Goal: Information Seeking & Learning: Learn about a topic

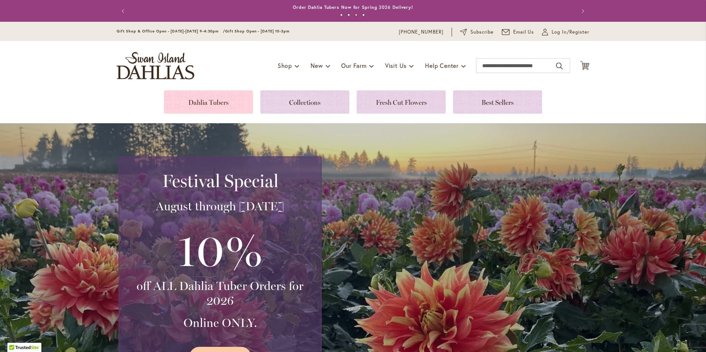
click at [197, 100] on link at bounding box center [208, 102] width 89 height 23
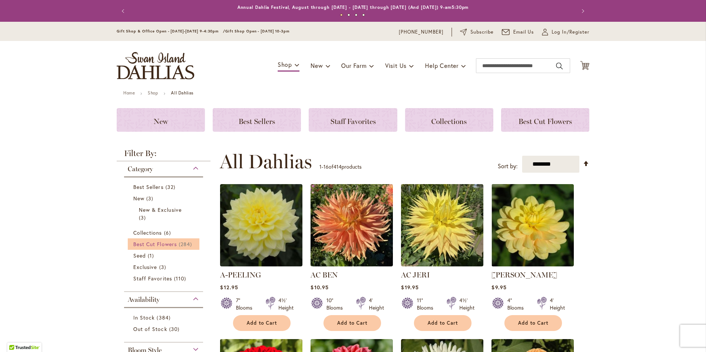
click at [162, 242] on span "Best Cut Flowers" at bounding box center [155, 244] width 44 height 7
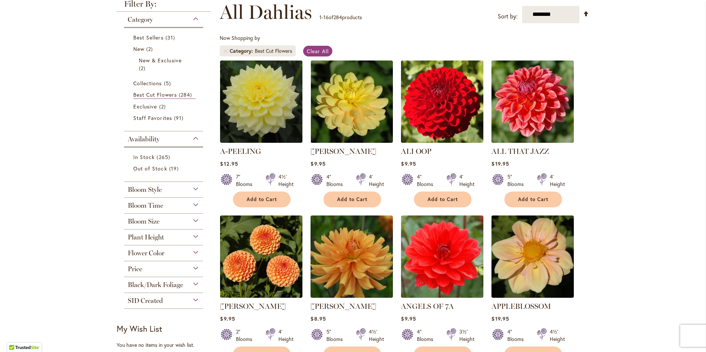
scroll to position [111, 0]
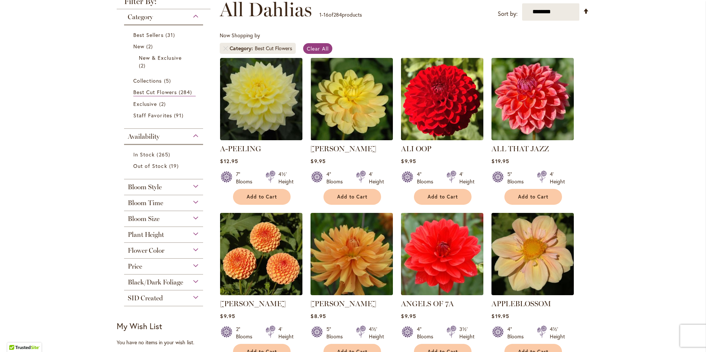
click at [133, 216] on span "Bloom Size" at bounding box center [144, 219] width 32 height 8
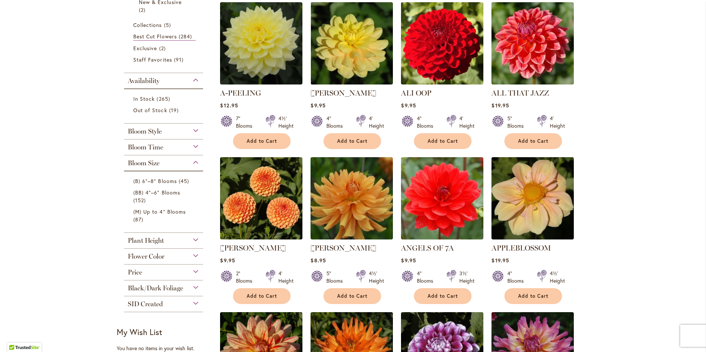
scroll to position [185, 0]
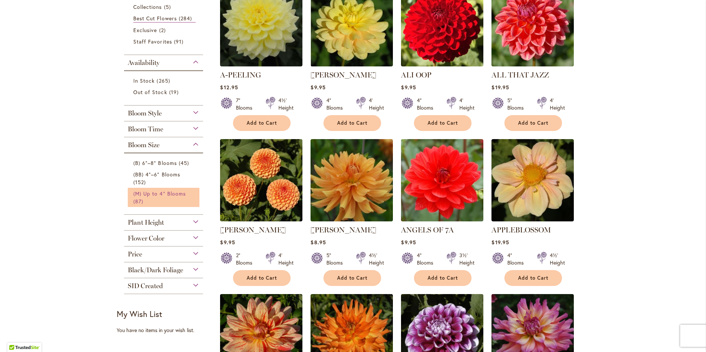
click at [141, 197] on span "(M) Up to 4" Blooms" at bounding box center [159, 193] width 52 height 7
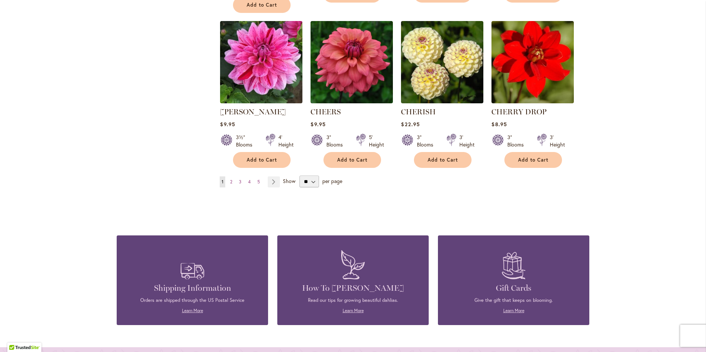
scroll to position [628, 0]
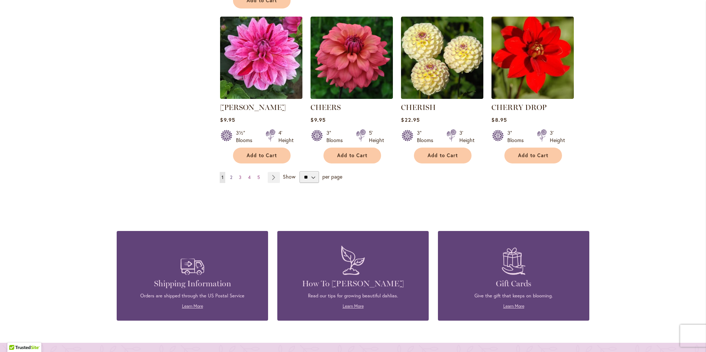
click at [230, 175] on span "2" at bounding box center [231, 178] width 2 height 6
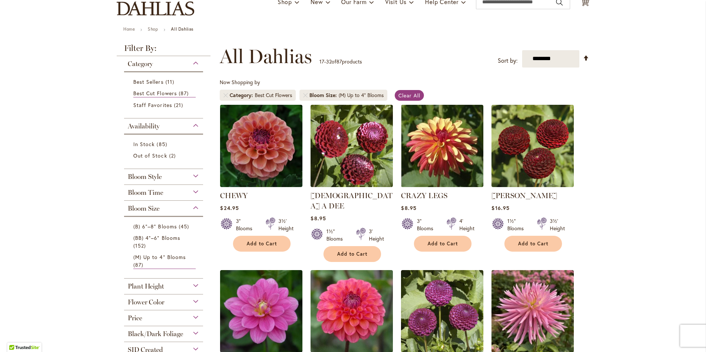
scroll to position [74, 0]
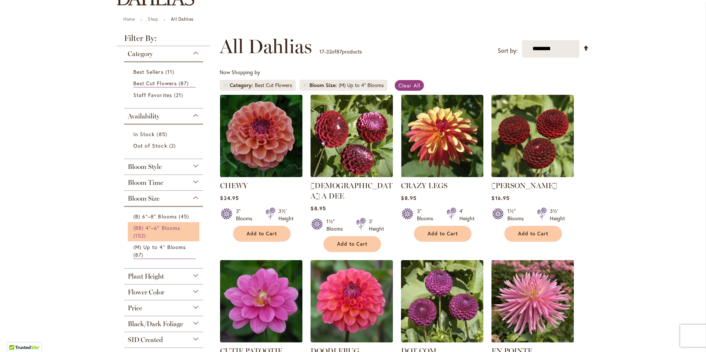
click at [151, 232] on link "(BB) 4"–6" Blooms 152 items" at bounding box center [164, 232] width 62 height 16
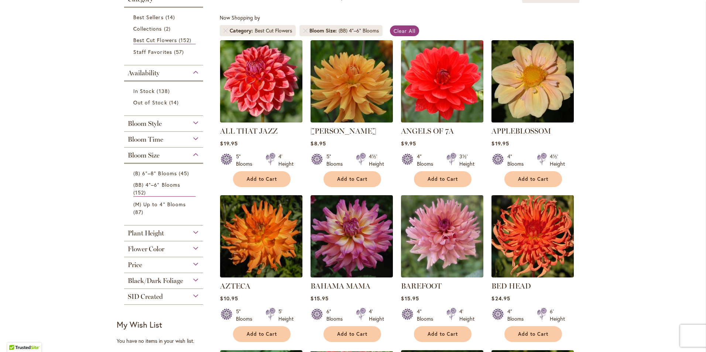
scroll to position [111, 0]
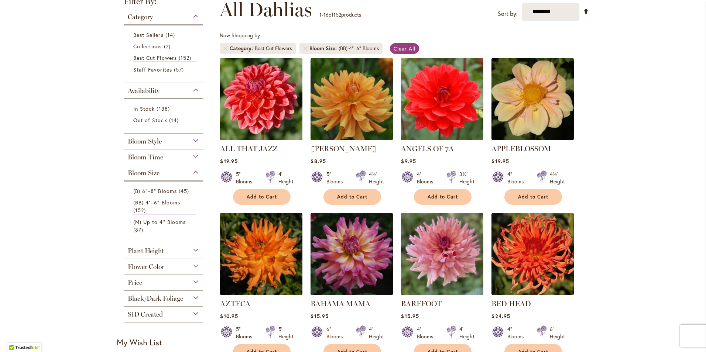
click at [146, 160] on span "Bloom Time" at bounding box center [145, 157] width 35 height 8
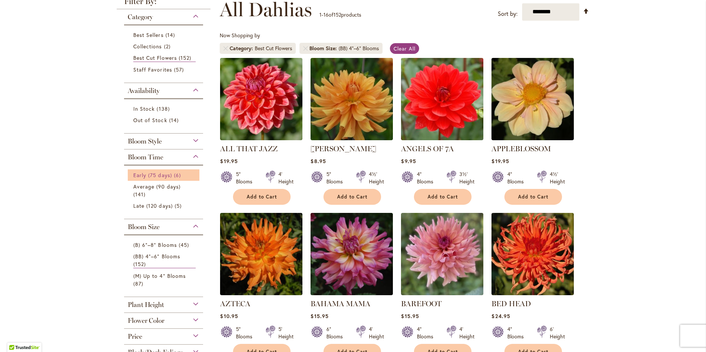
click at [147, 174] on span "Early (75 days)" at bounding box center [152, 175] width 39 height 7
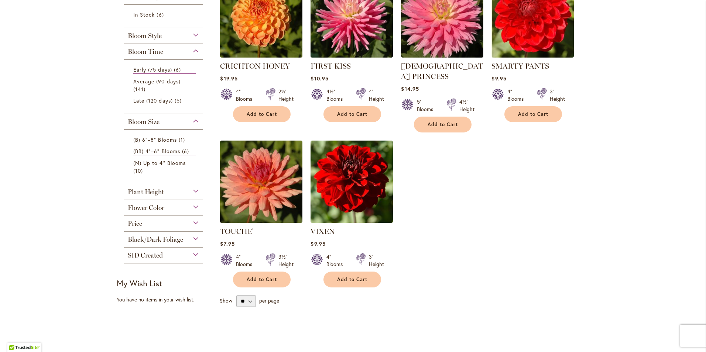
scroll to position [185, 0]
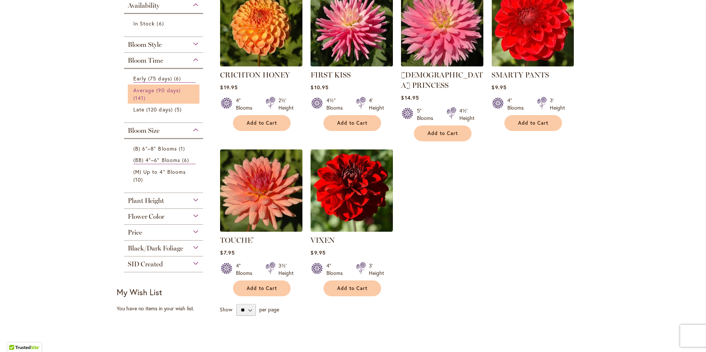
click at [154, 93] on span "Average (90 days)" at bounding box center [156, 90] width 47 height 7
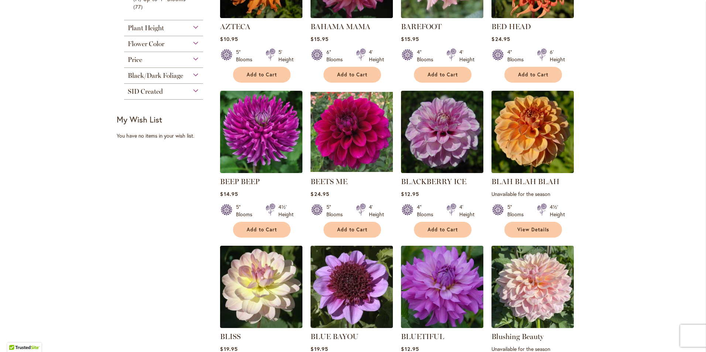
scroll to position [406, 0]
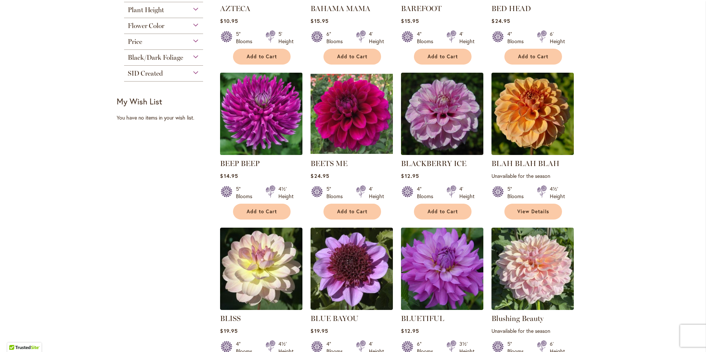
click at [260, 107] on img at bounding box center [261, 114] width 86 height 86
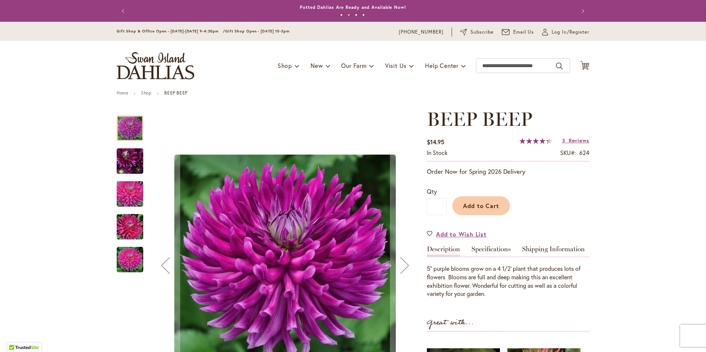
click at [118, 190] on img "BEEP BEEP" at bounding box center [129, 194] width 53 height 35
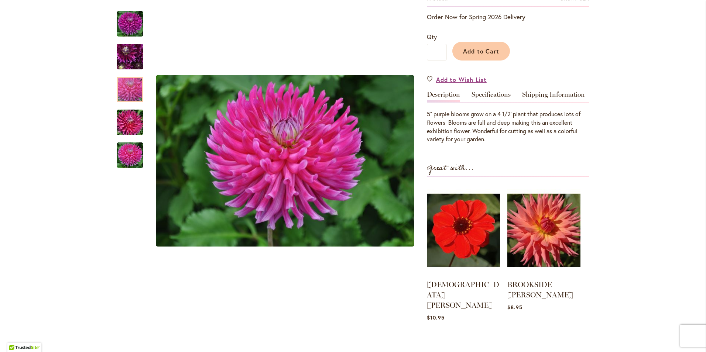
scroll to position [148, 0]
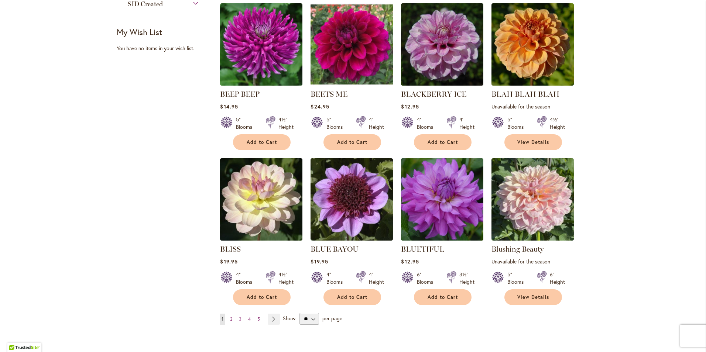
scroll to position [517, 0]
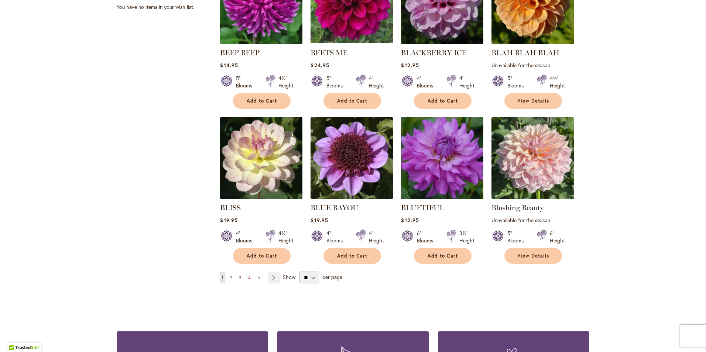
click at [230, 276] on span "2" at bounding box center [231, 278] width 2 height 6
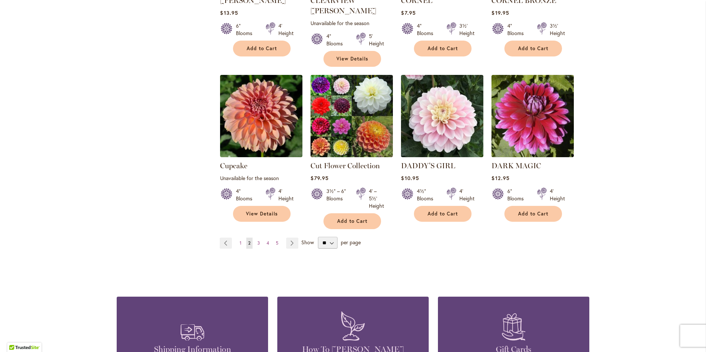
scroll to position [591, 0]
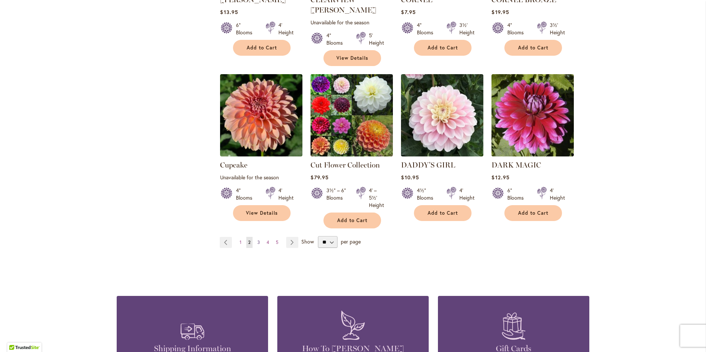
click at [257, 240] on span "3" at bounding box center [258, 243] width 3 height 6
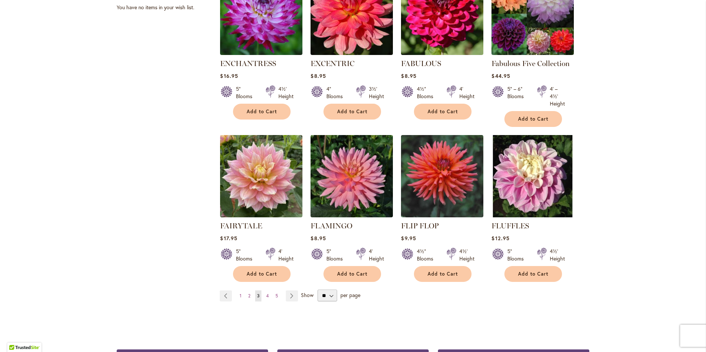
scroll to position [517, 0]
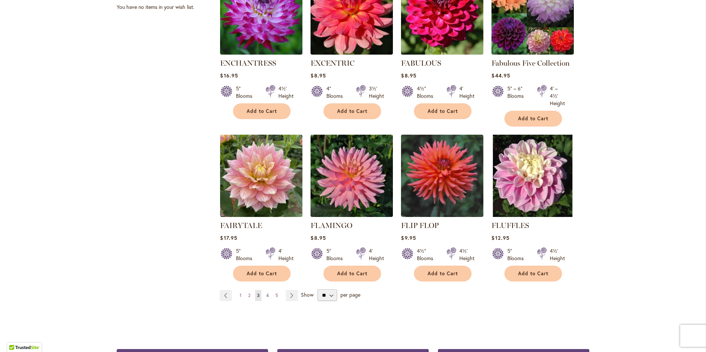
click at [266, 293] on span "4" at bounding box center [267, 296] width 3 height 6
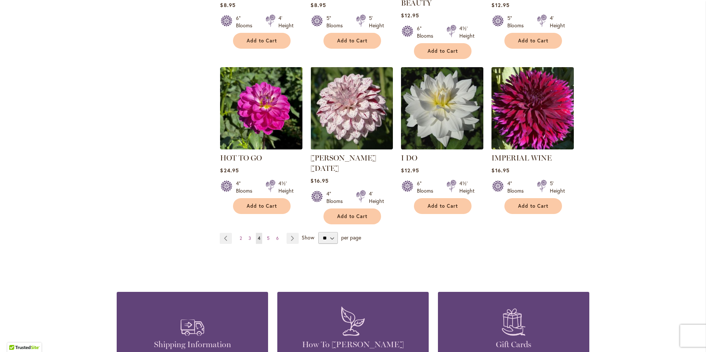
scroll to position [591, 0]
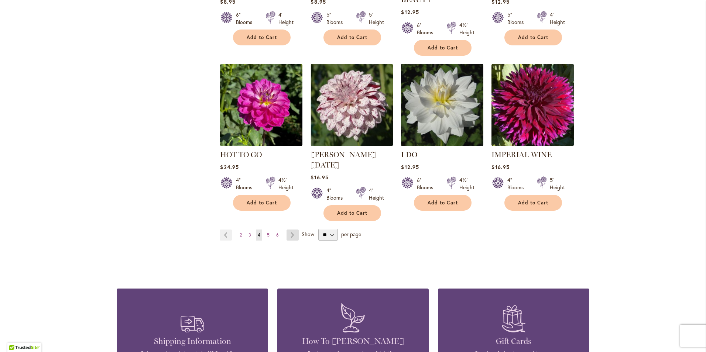
click at [291, 230] on link "Page Next" at bounding box center [293, 235] width 12 height 11
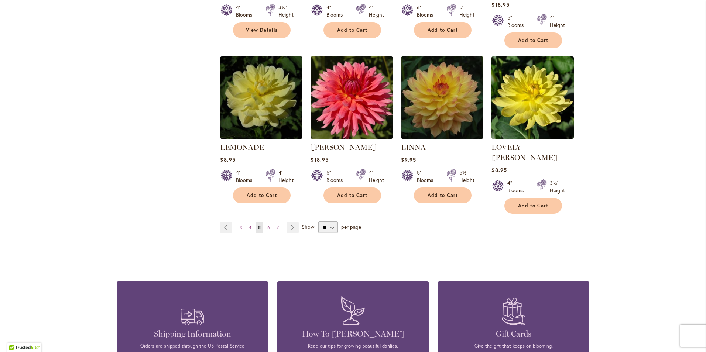
scroll to position [628, 0]
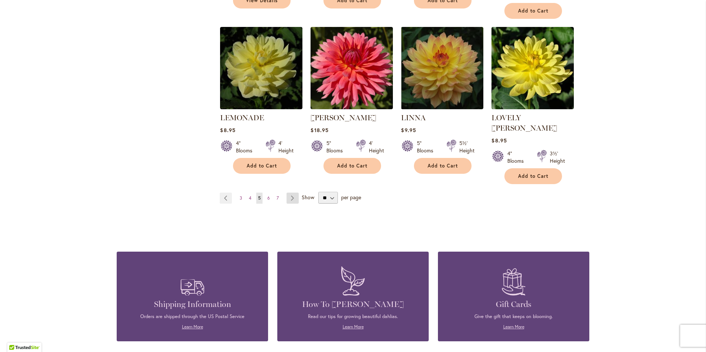
click at [292, 193] on link "Page Next" at bounding box center [293, 198] width 12 height 11
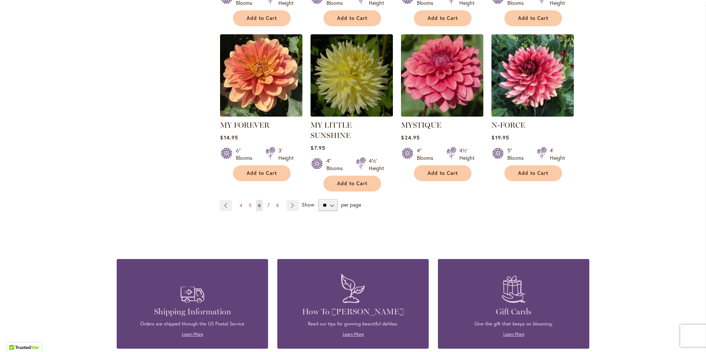
scroll to position [628, 0]
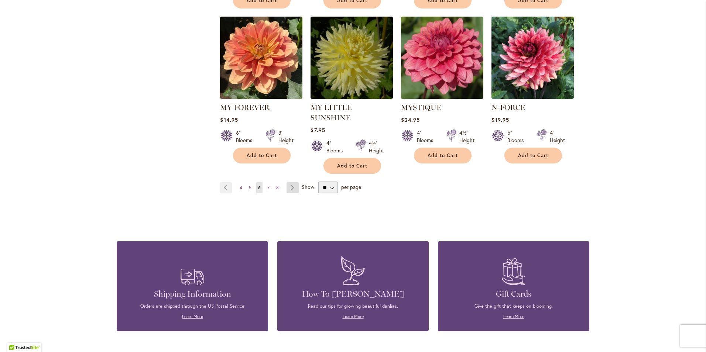
click at [289, 182] on link "Page Next" at bounding box center [293, 187] width 12 height 11
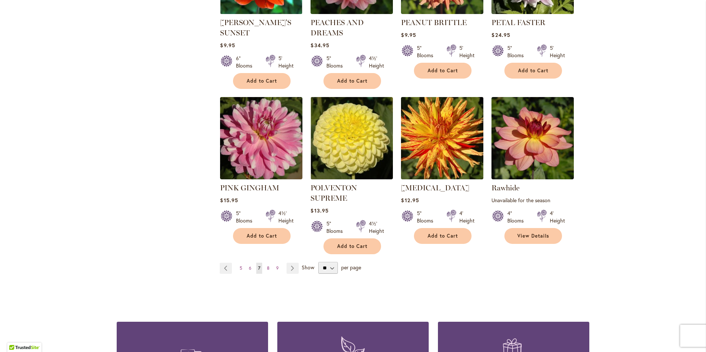
scroll to position [554, 0]
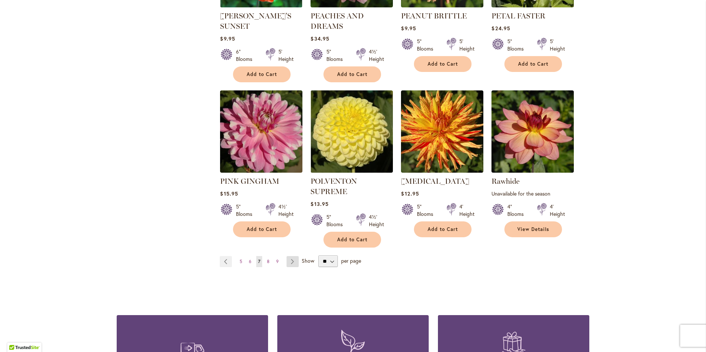
click at [291, 264] on link "Page Next" at bounding box center [293, 261] width 12 height 11
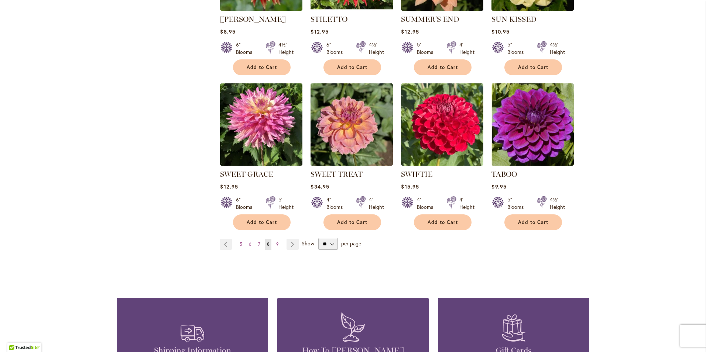
scroll to position [554, 0]
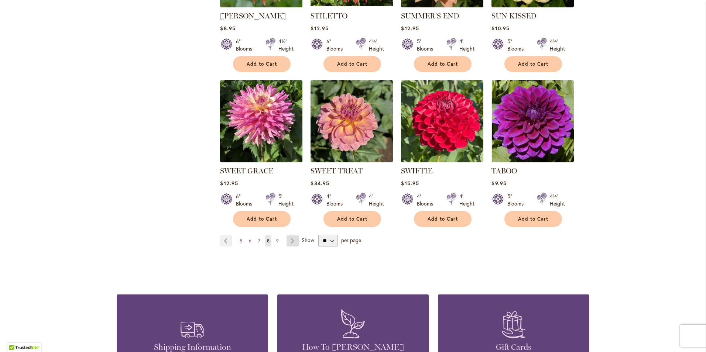
click at [287, 241] on link "Page Next" at bounding box center [293, 241] width 12 height 11
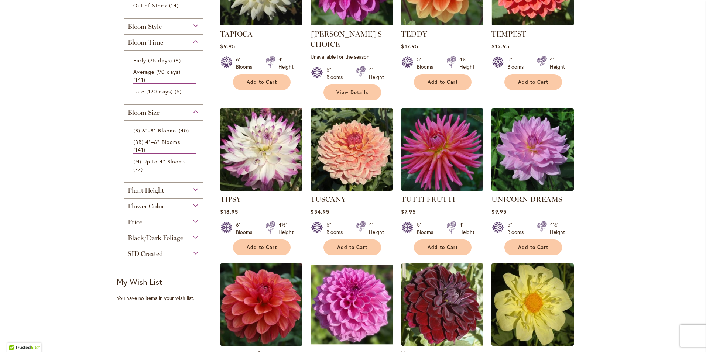
scroll to position [222, 0]
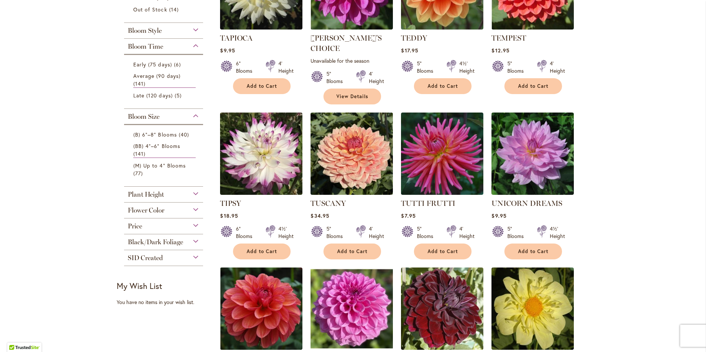
click at [152, 207] on span "Flower Color" at bounding box center [146, 211] width 37 height 8
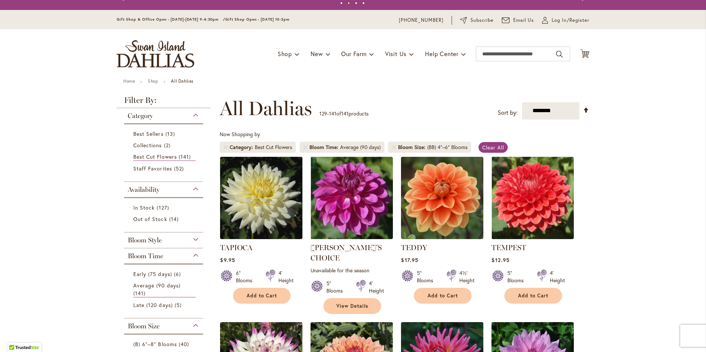
scroll to position [0, 0]
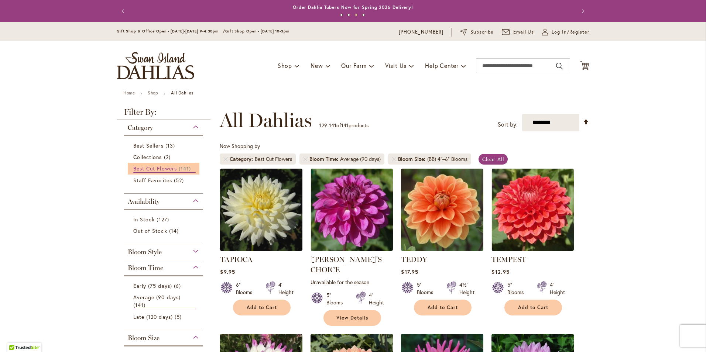
click at [159, 167] on span "Best Cut Flowers" at bounding box center [155, 168] width 44 height 7
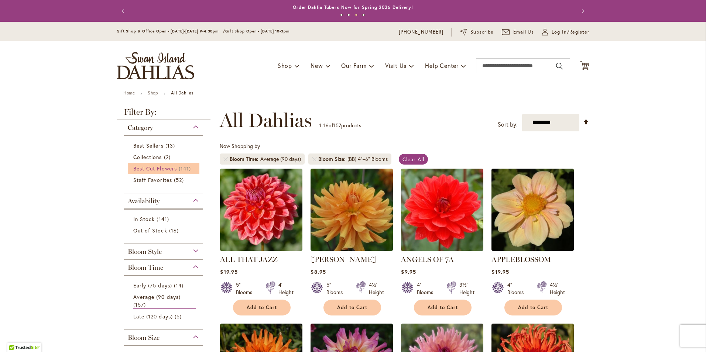
click at [154, 168] on span "Best Cut Flowers" at bounding box center [155, 168] width 44 height 7
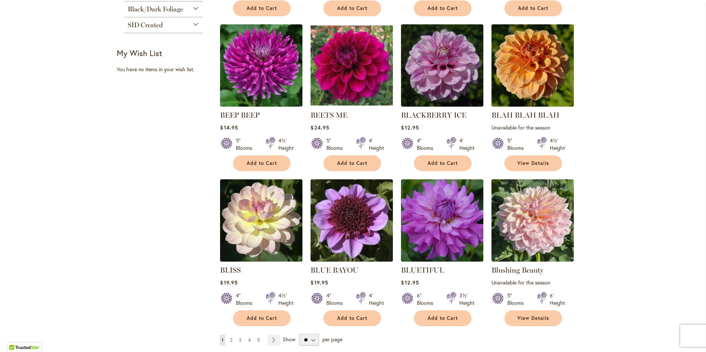
scroll to position [480, 0]
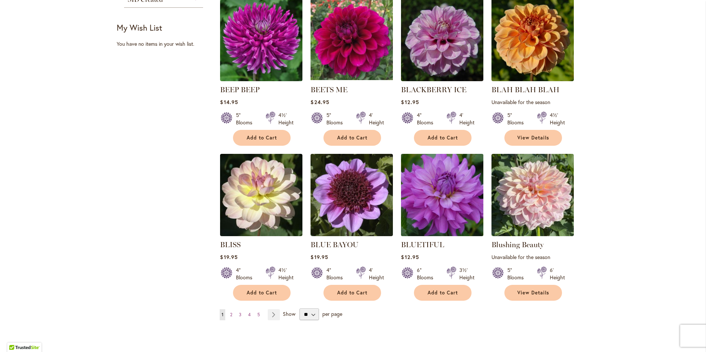
click at [443, 201] on img at bounding box center [442, 195] width 86 height 86
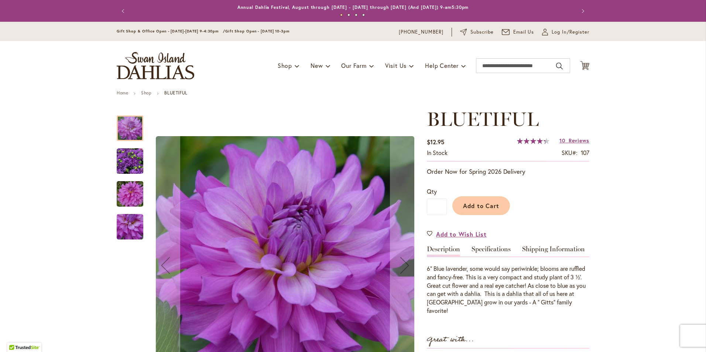
click at [120, 161] on img "Bluetiful" at bounding box center [130, 161] width 27 height 27
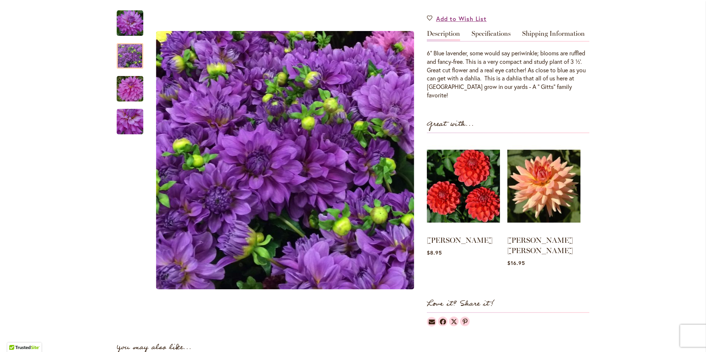
scroll to position [185, 0]
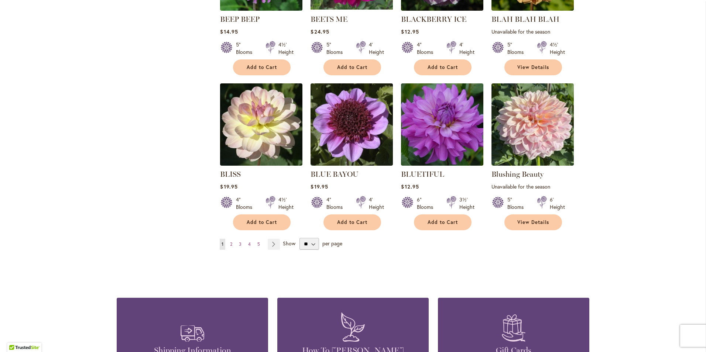
scroll to position [554, 0]
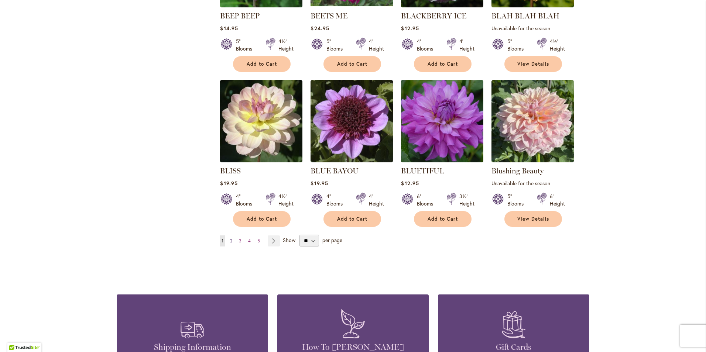
click at [230, 242] on span "2" at bounding box center [231, 241] width 2 height 6
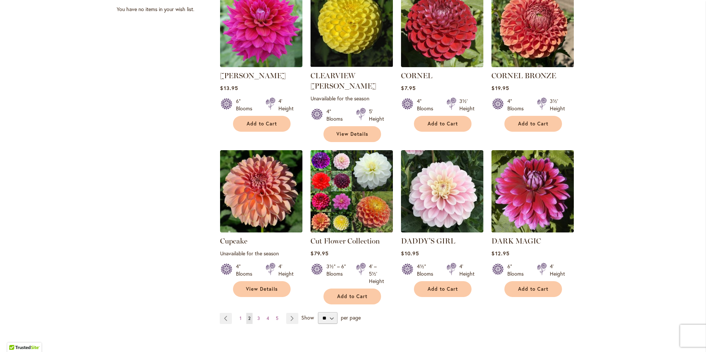
scroll to position [517, 0]
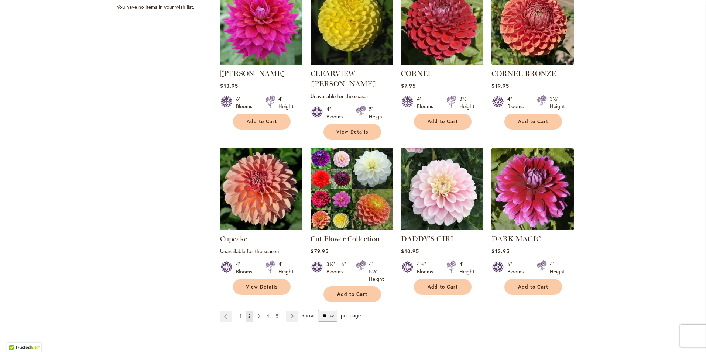
click at [257, 314] on span "3" at bounding box center [258, 317] width 3 height 6
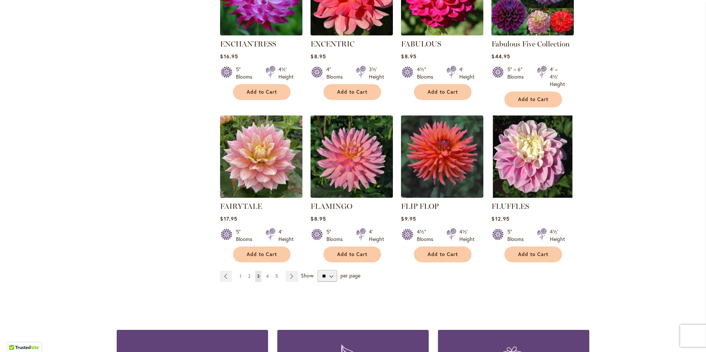
scroll to position [554, 0]
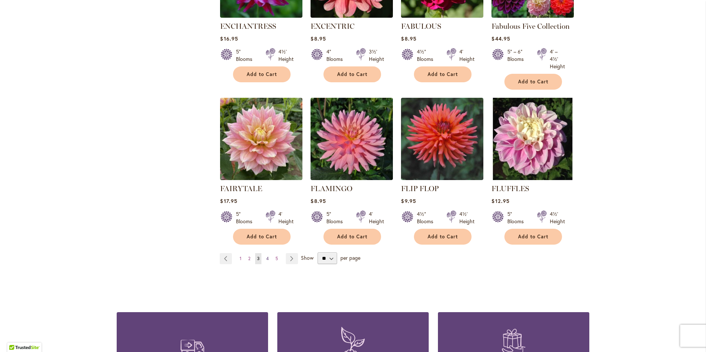
click at [266, 256] on span "4" at bounding box center [267, 259] width 3 height 6
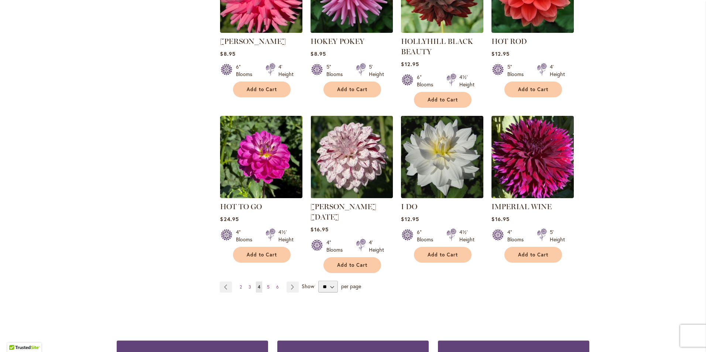
scroll to position [554, 0]
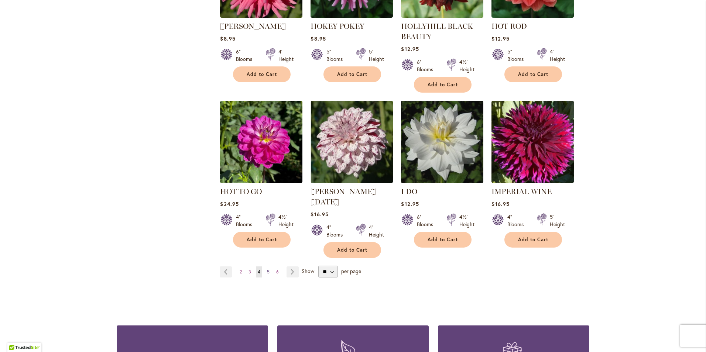
click at [267, 269] on span "5" at bounding box center [268, 272] width 3 height 6
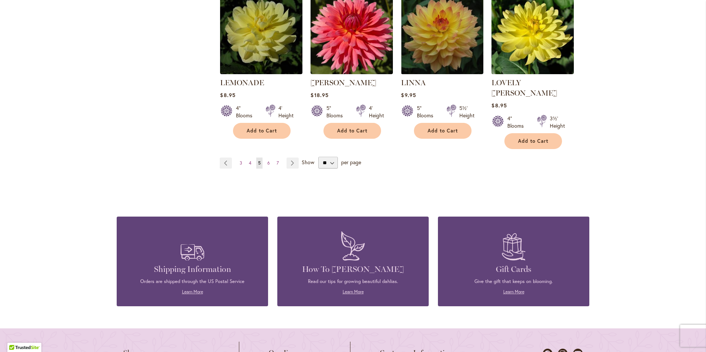
scroll to position [665, 0]
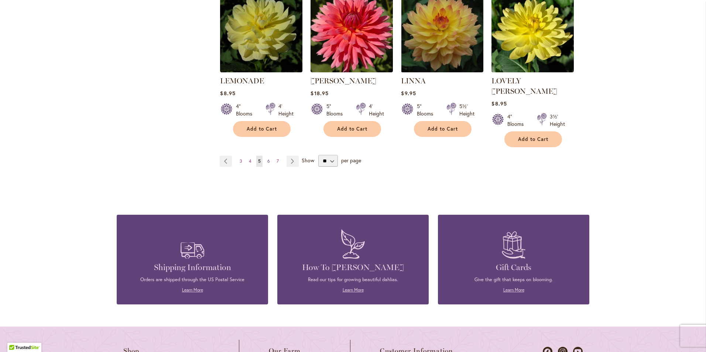
click at [267, 158] on span "6" at bounding box center [268, 161] width 3 height 6
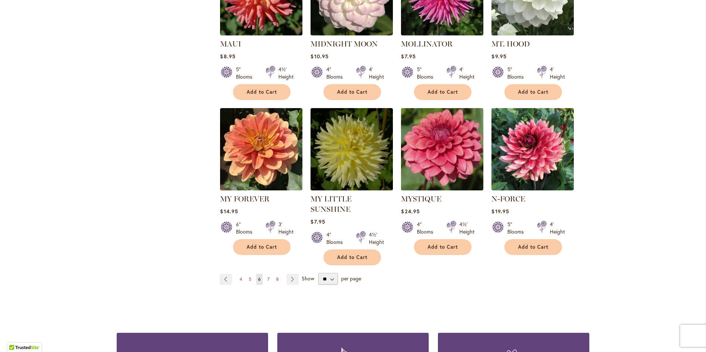
scroll to position [554, 0]
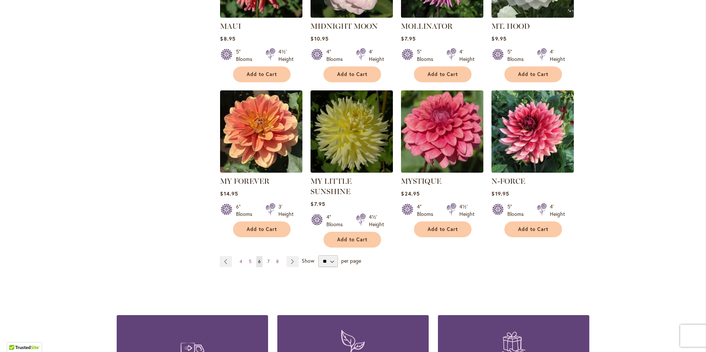
click at [267, 259] on span "7" at bounding box center [268, 262] width 2 height 6
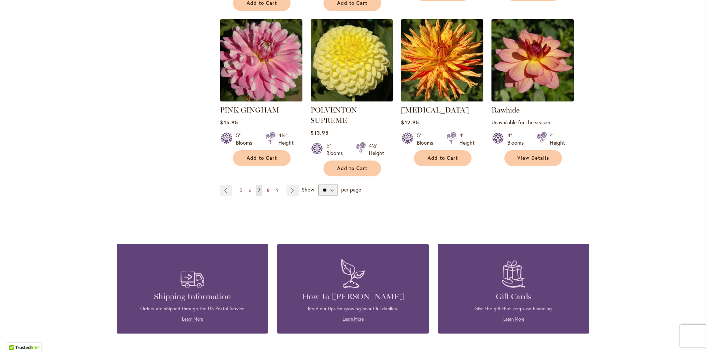
scroll to position [628, 0]
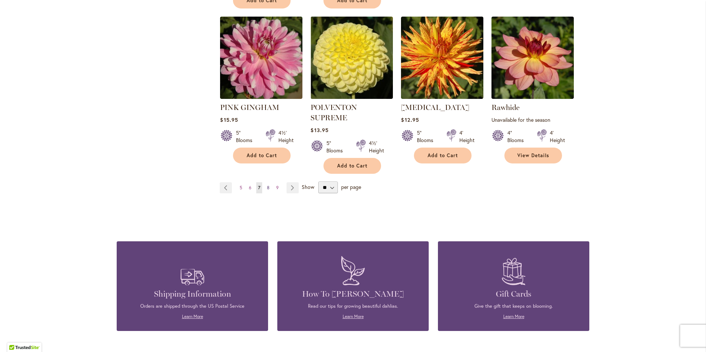
click at [267, 188] on span "8" at bounding box center [268, 188] width 3 height 6
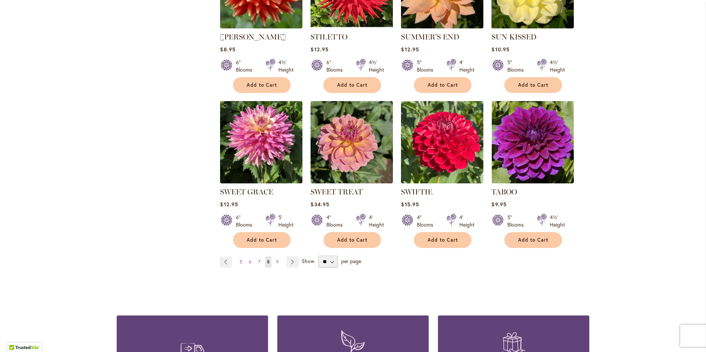
scroll to position [554, 0]
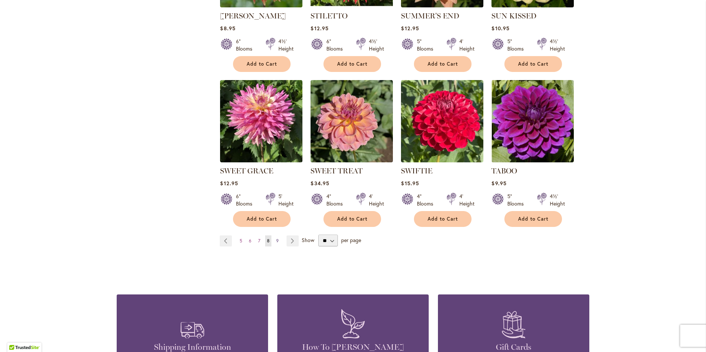
click at [276, 239] on span "9" at bounding box center [277, 241] width 3 height 6
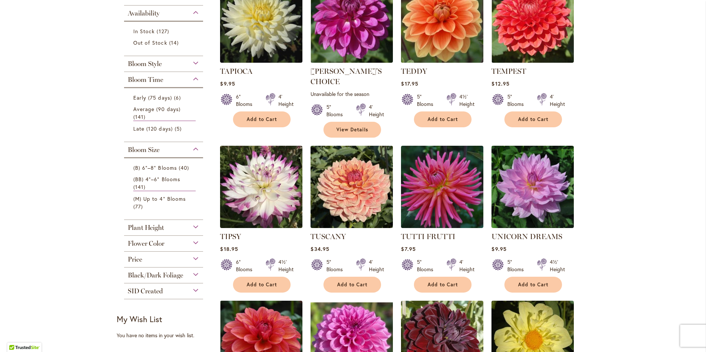
scroll to position [185, 0]
